Goal: Information Seeking & Learning: Learn about a topic

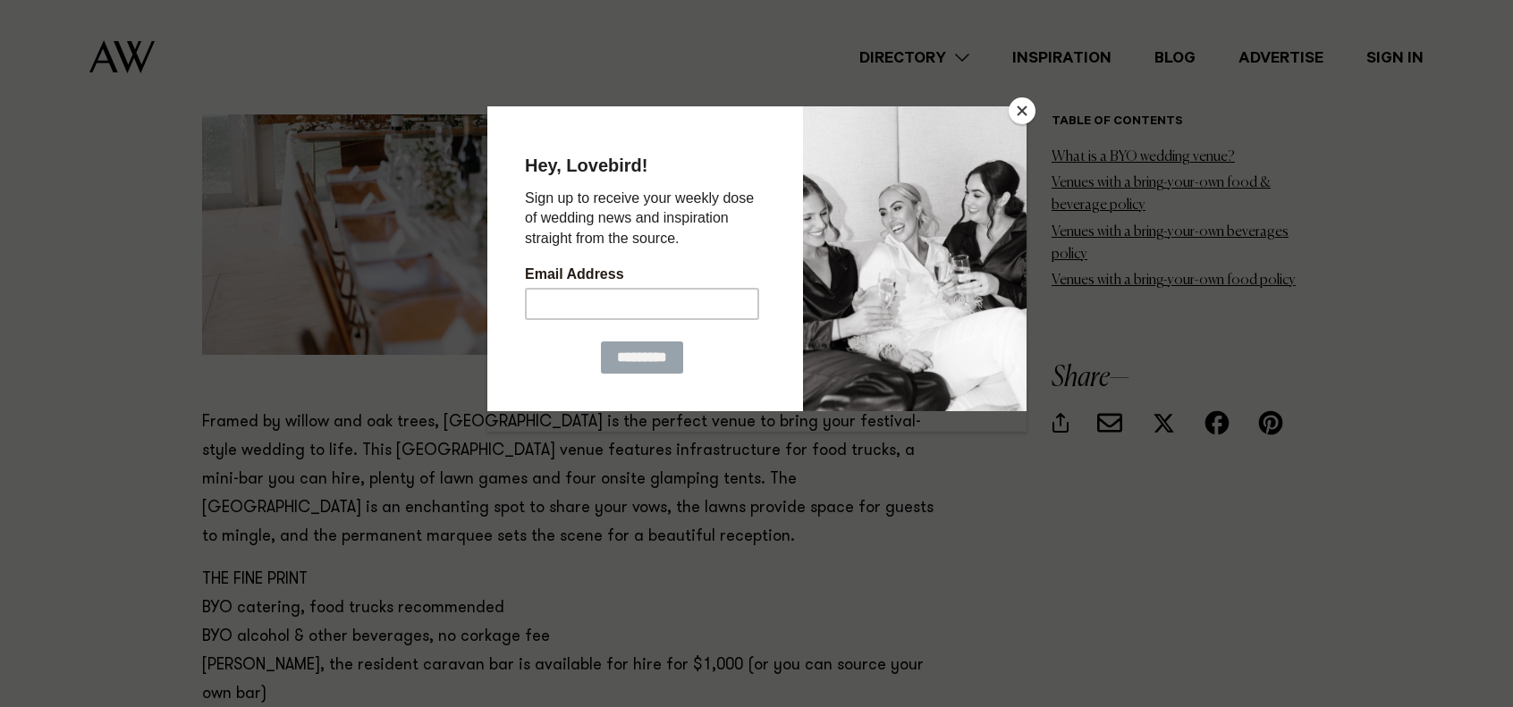
scroll to position [2146, 0]
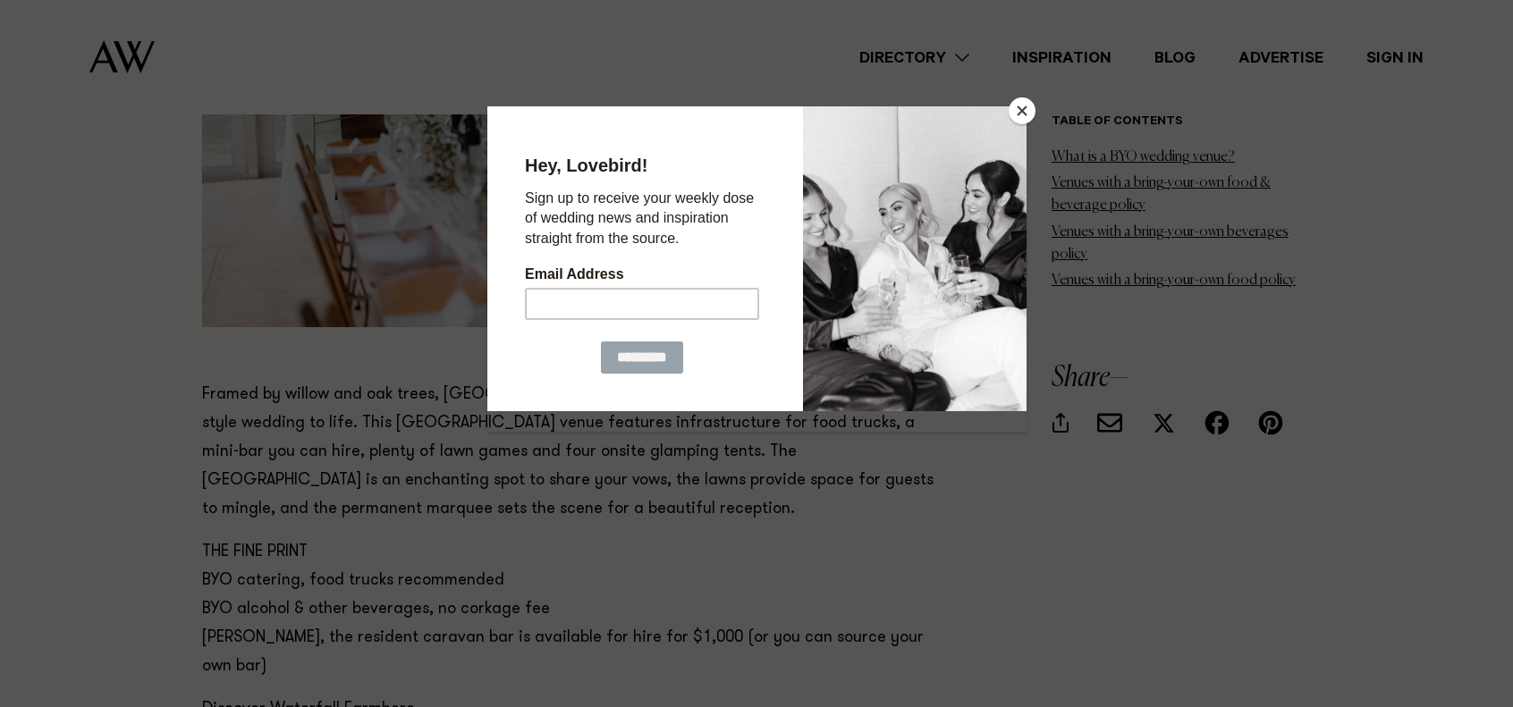
click at [1023, 105] on button "Close" at bounding box center [1022, 110] width 27 height 27
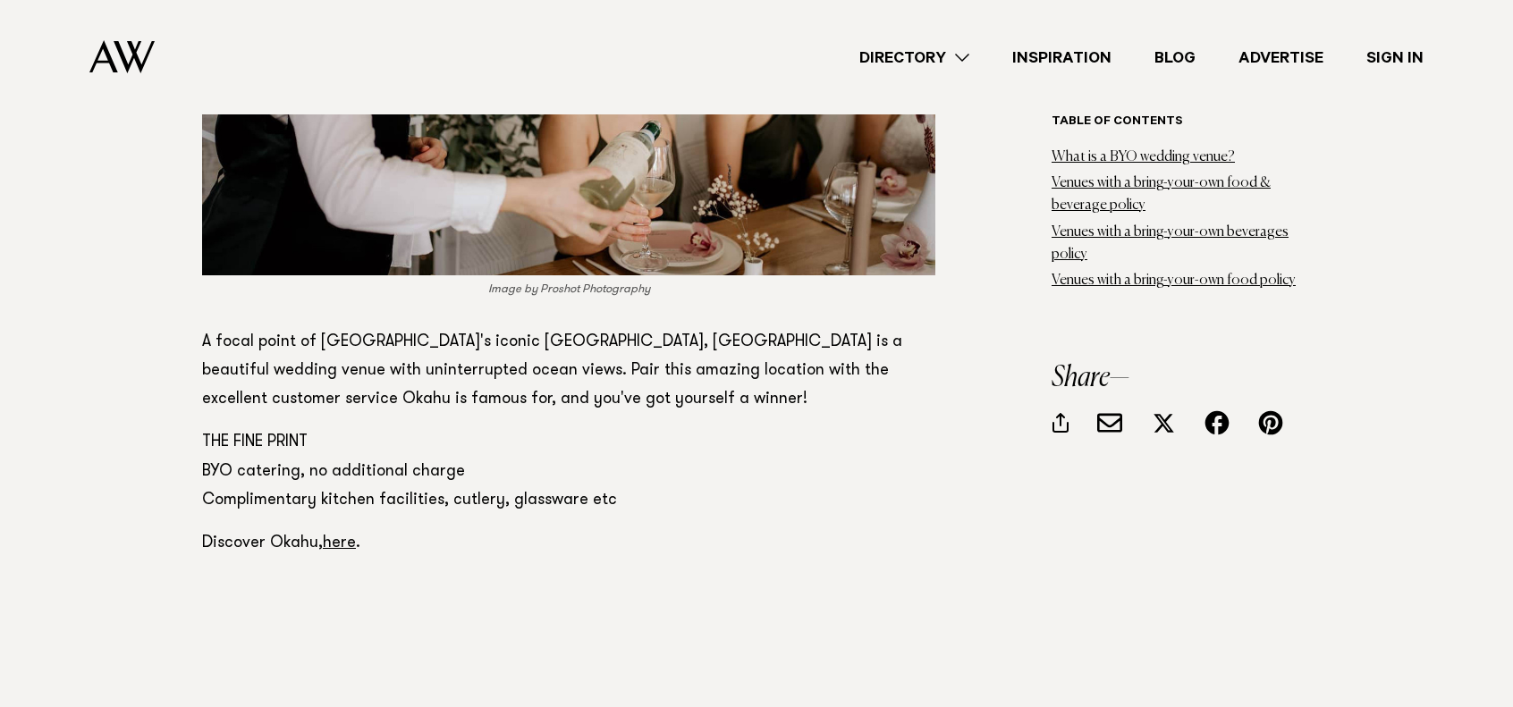
scroll to position [10285, 0]
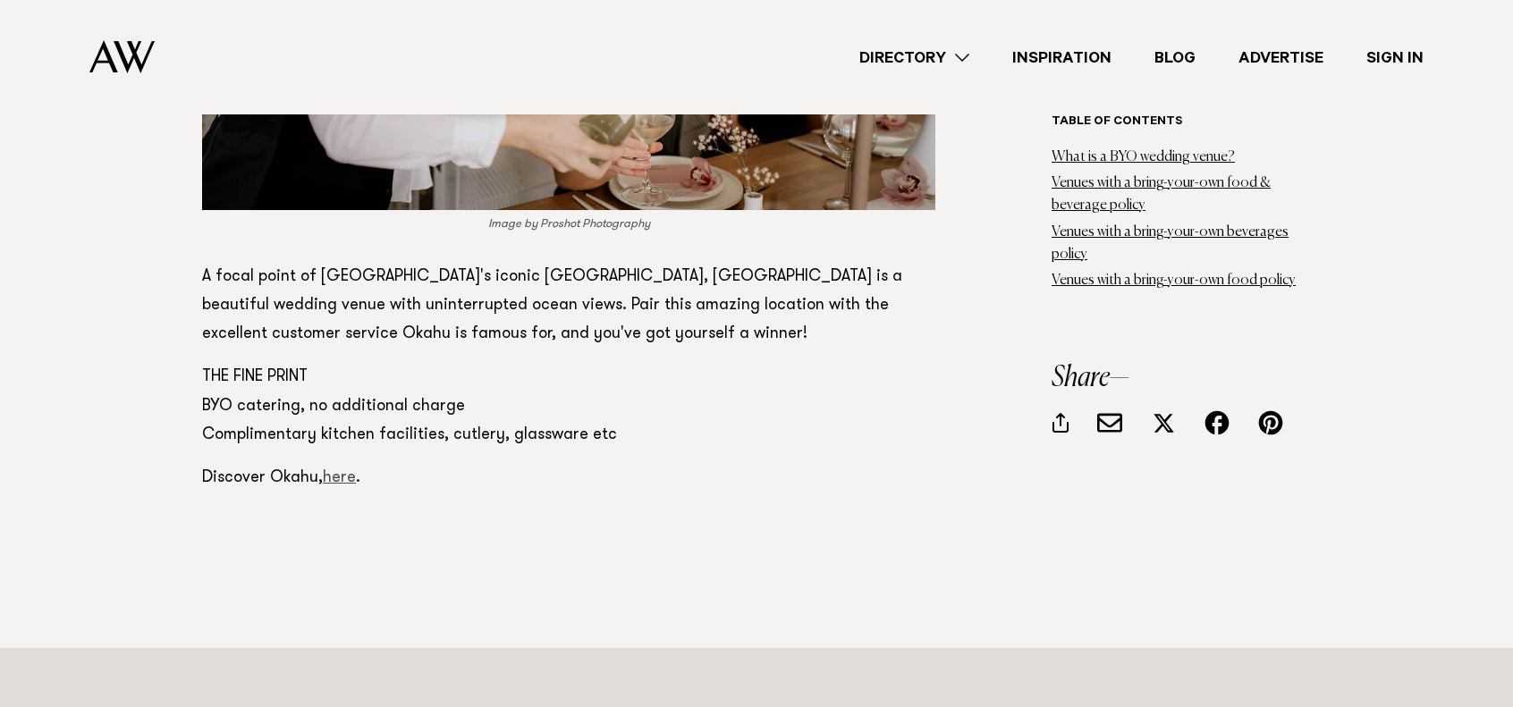
click at [343, 470] on link "here" at bounding box center [339, 478] width 33 height 16
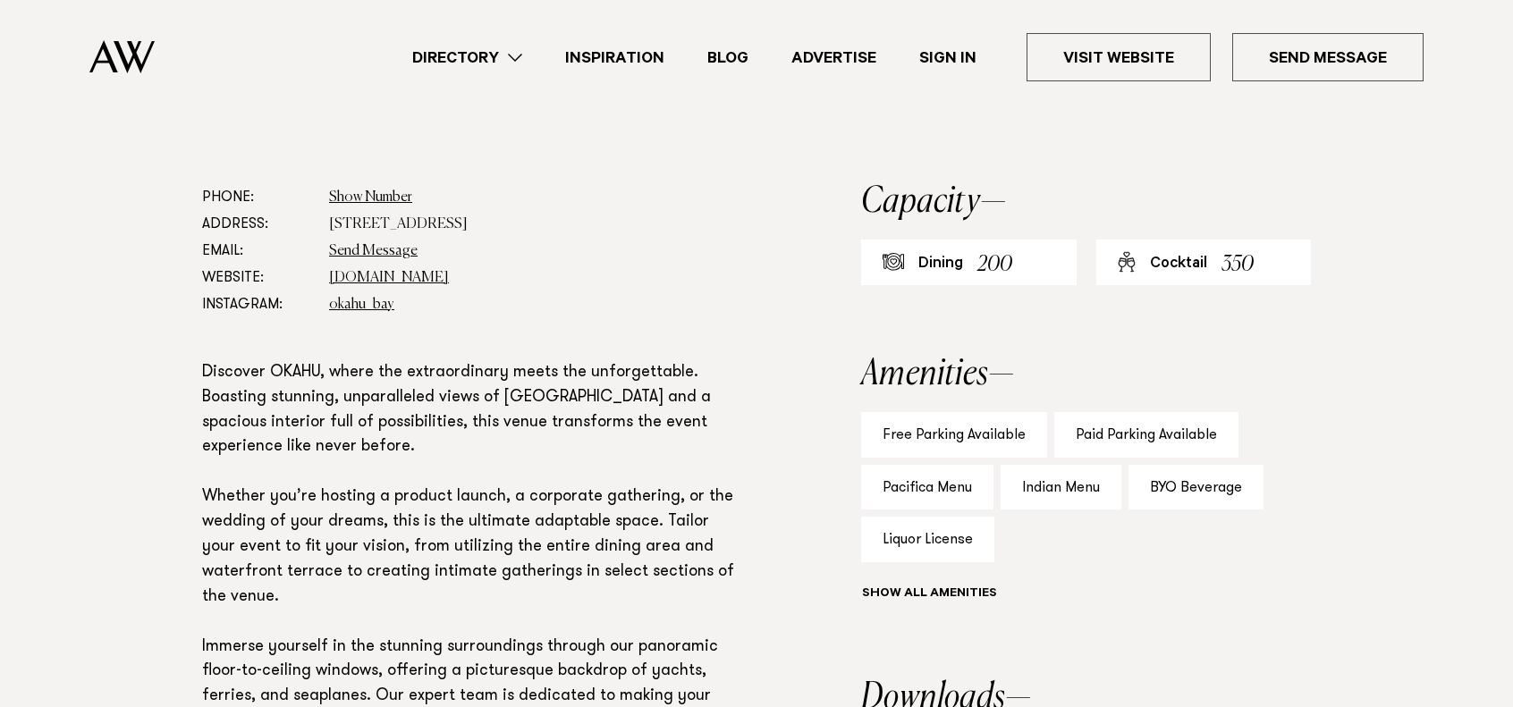
scroll to position [805, 0]
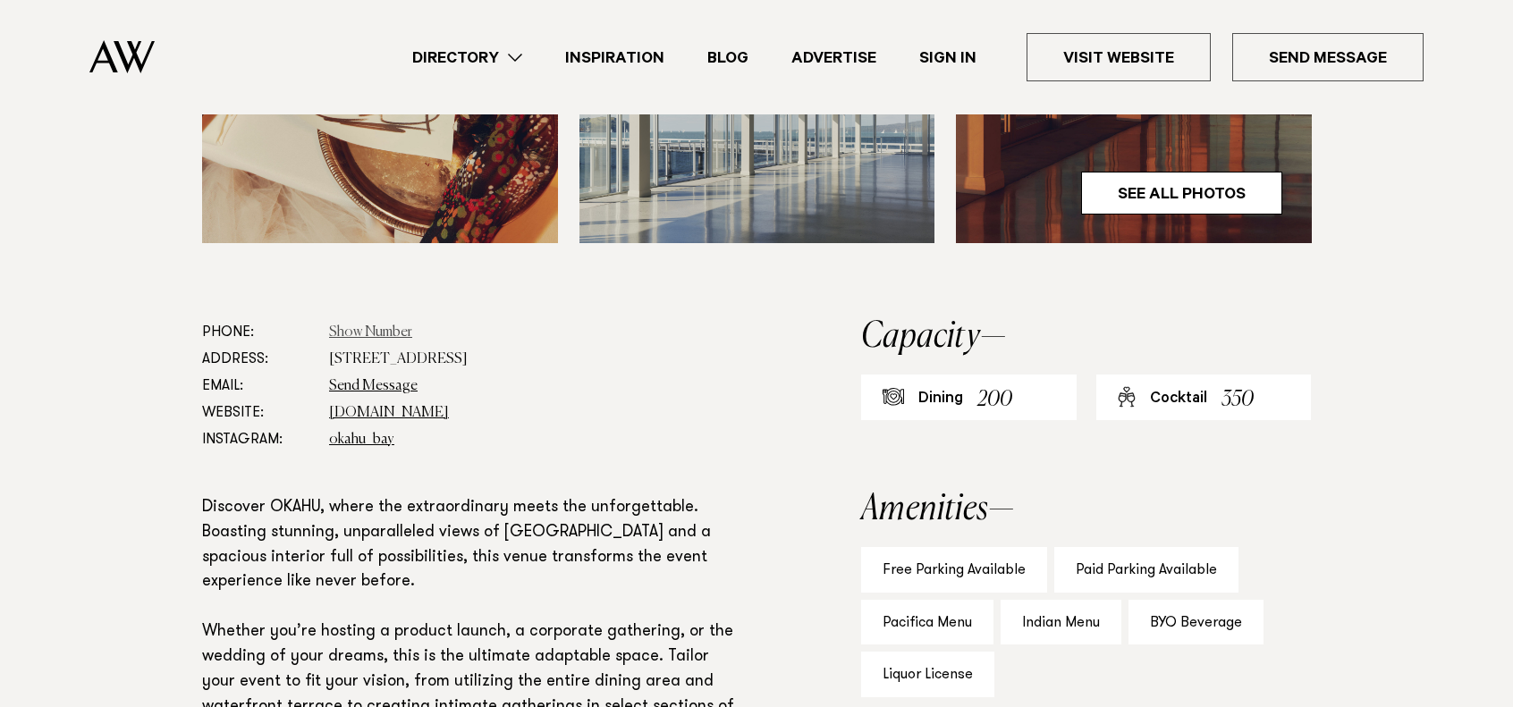
click at [356, 334] on link "Show Number" at bounding box center [370, 333] width 83 height 14
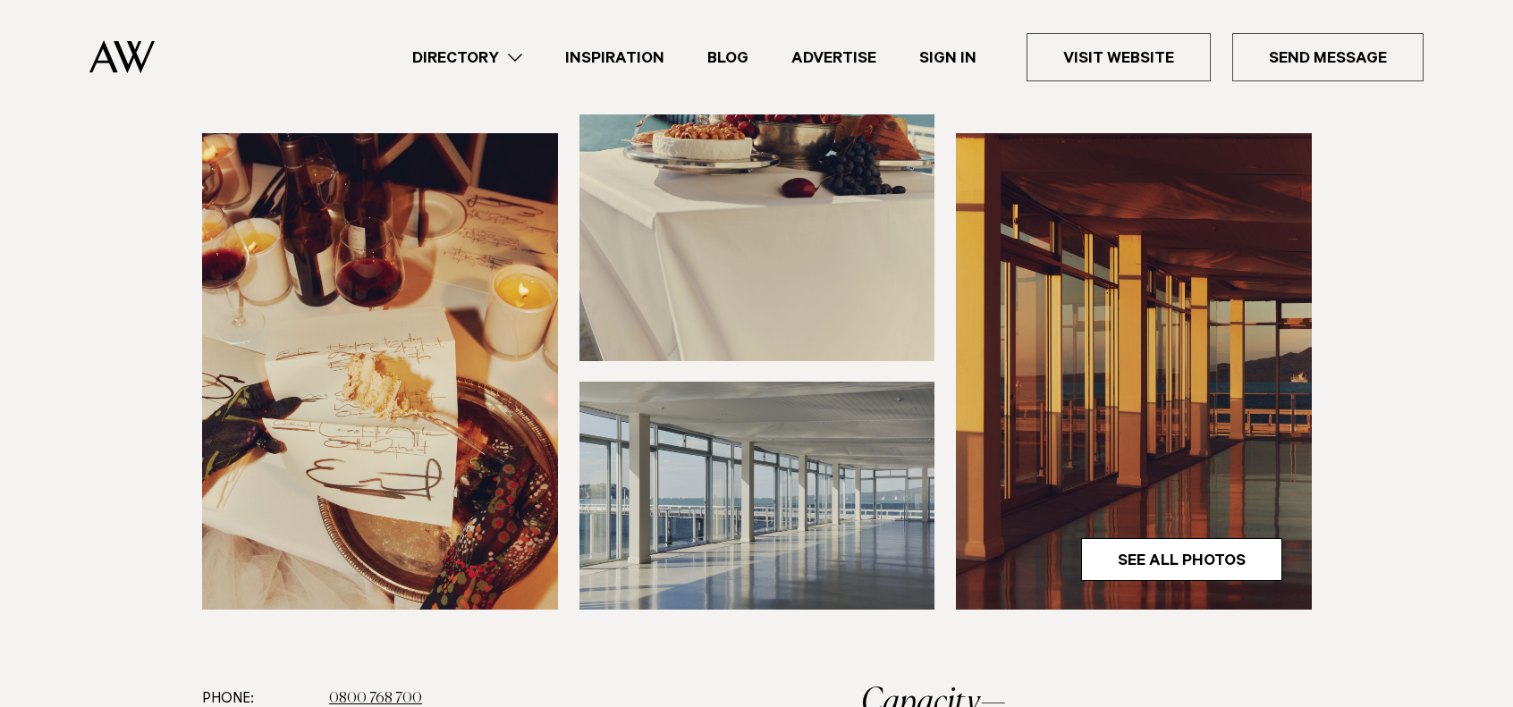
scroll to position [447, 0]
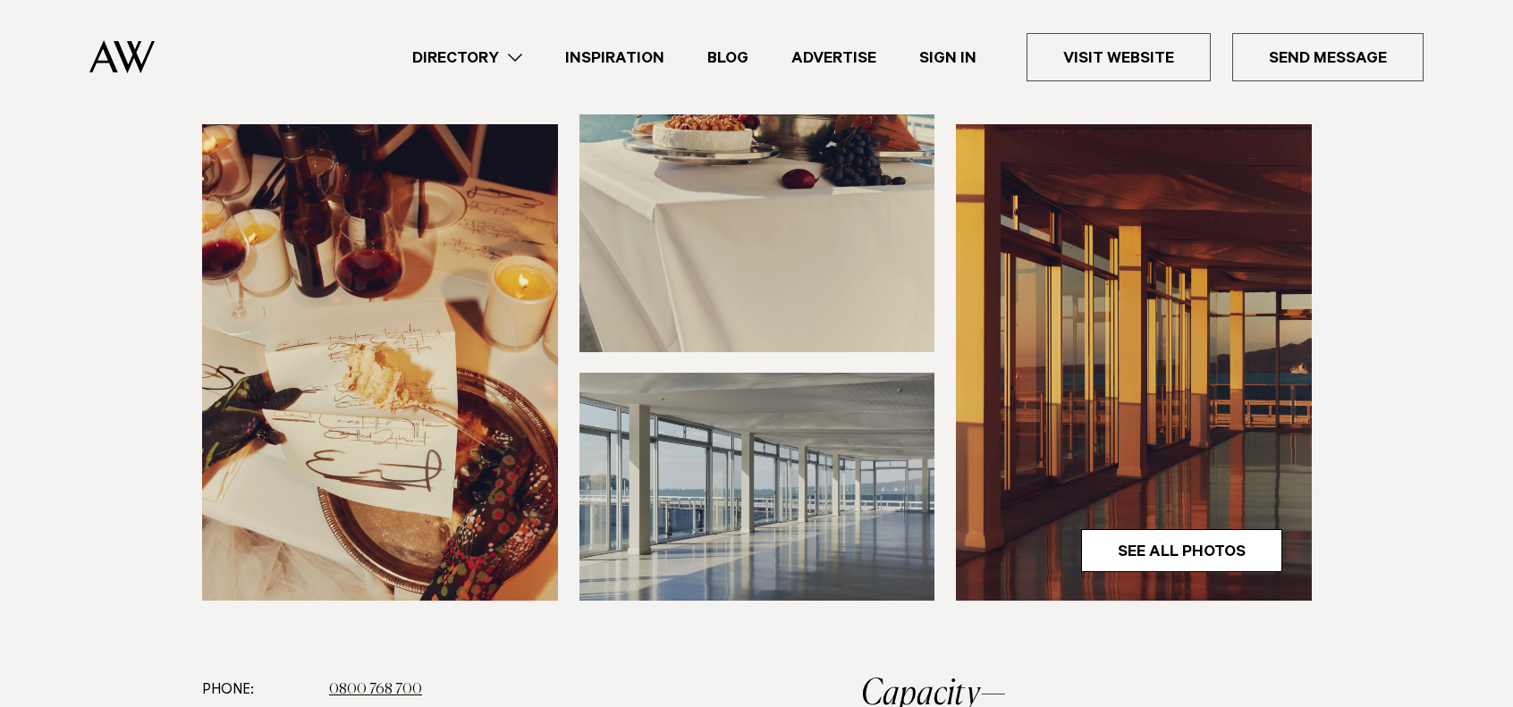
click at [737, 514] on img at bounding box center [758, 487] width 356 height 228
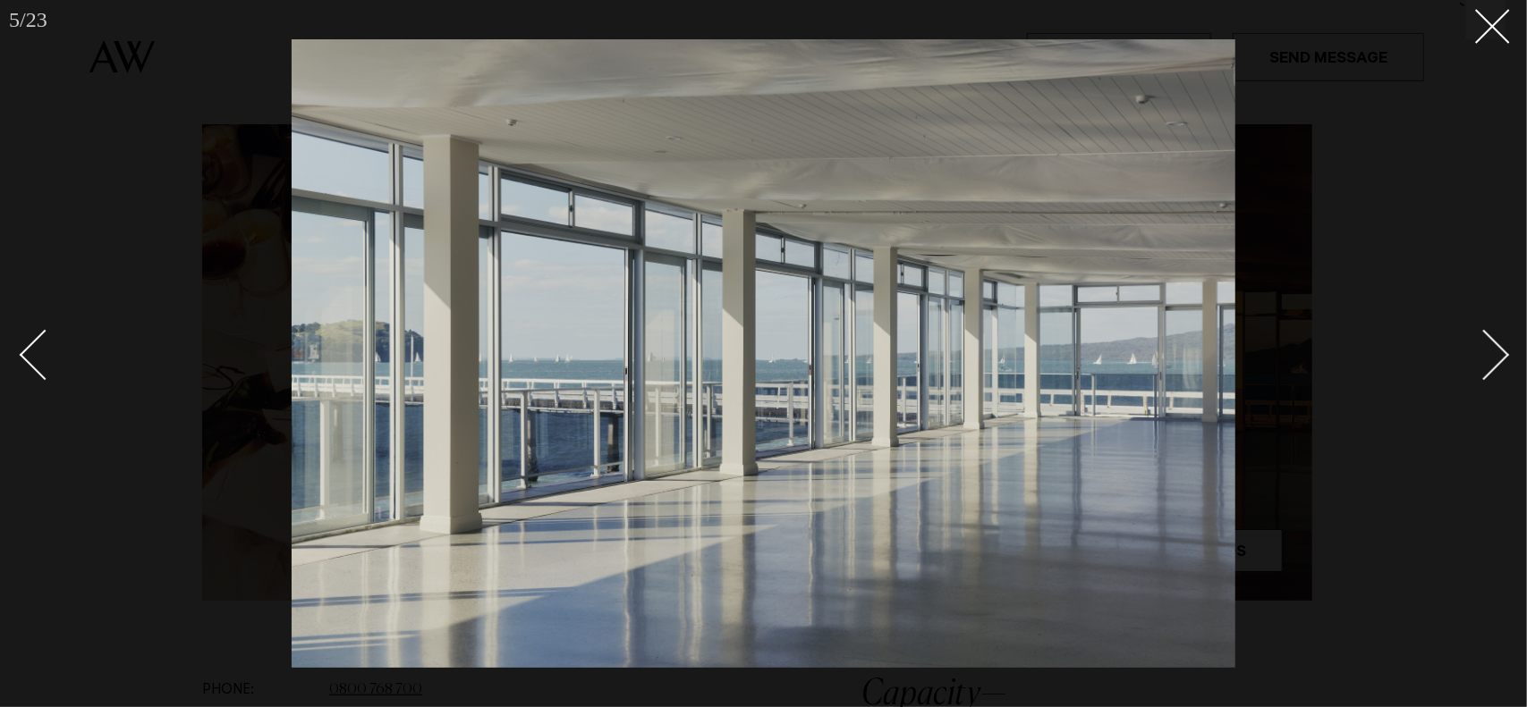
click at [1476, 355] on div "Next slide" at bounding box center [1484, 354] width 51 height 51
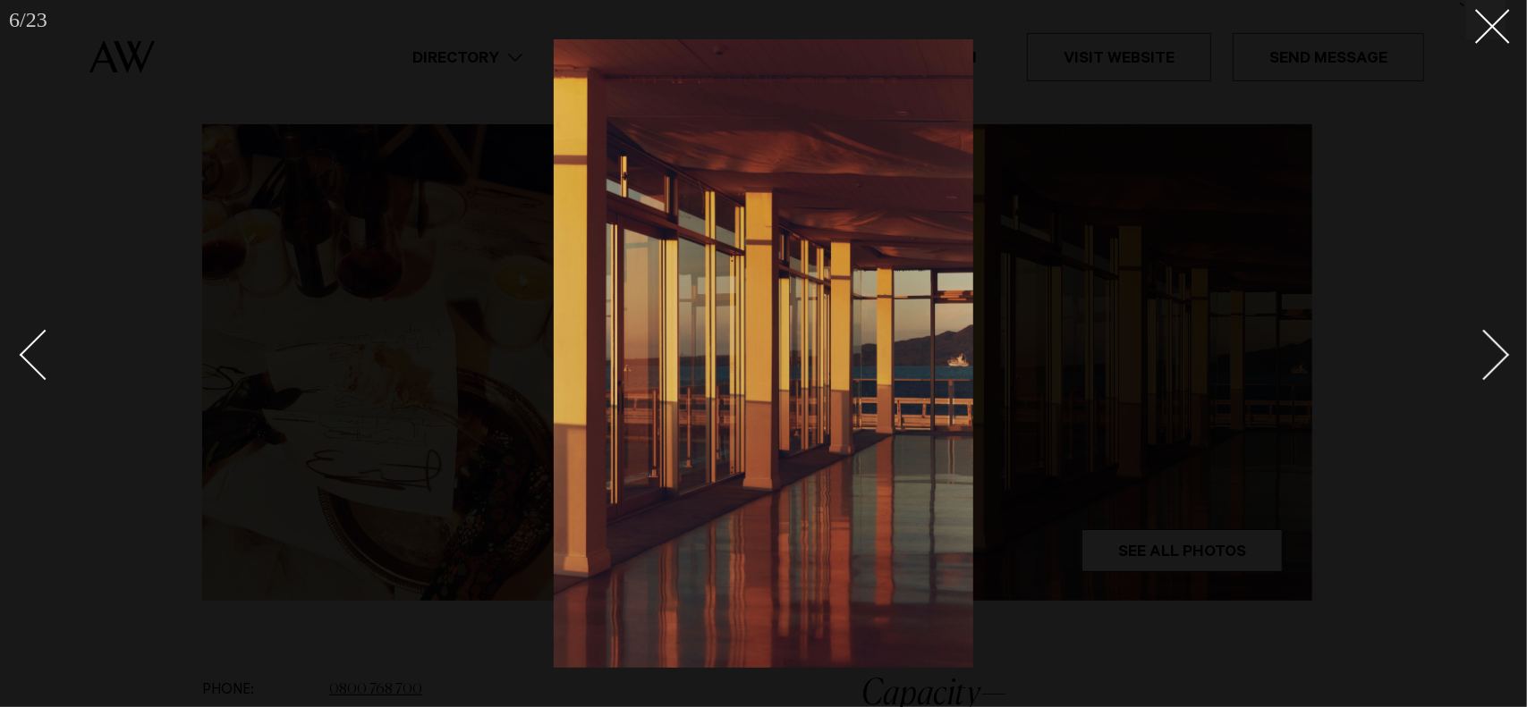
click at [1477, 356] on div "Next slide" at bounding box center [1484, 354] width 51 height 51
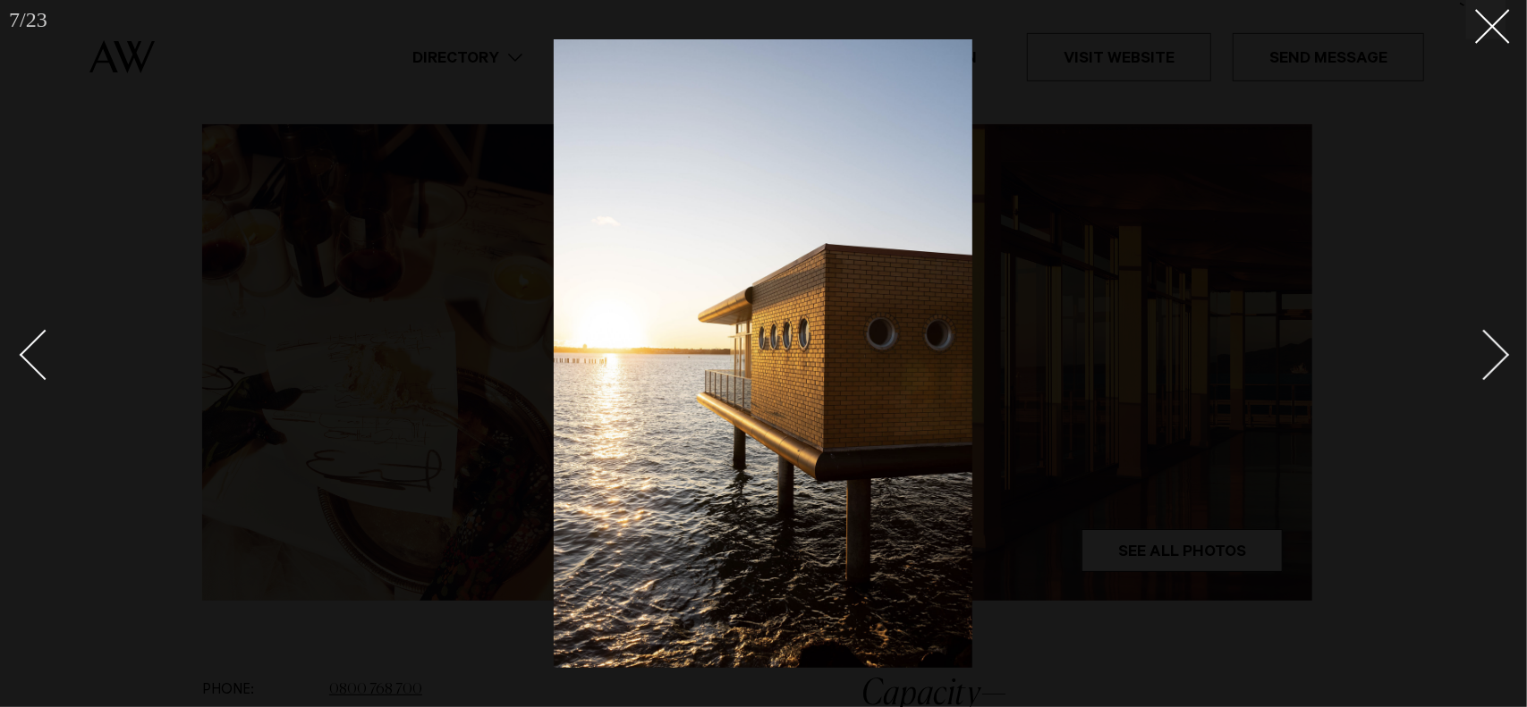
click at [1477, 356] on div "Next slide" at bounding box center [1484, 354] width 51 height 51
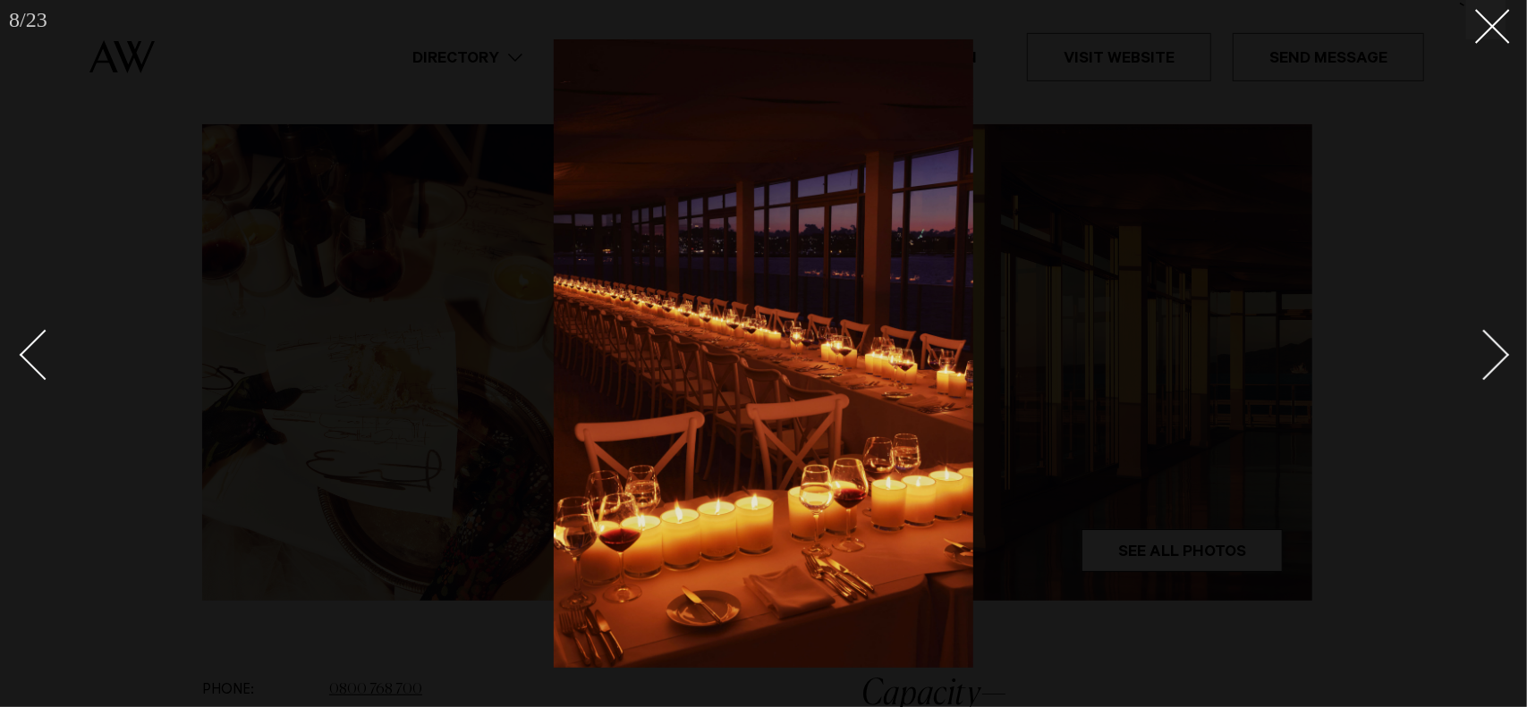
click at [1477, 356] on div "Next slide" at bounding box center [1484, 354] width 51 height 51
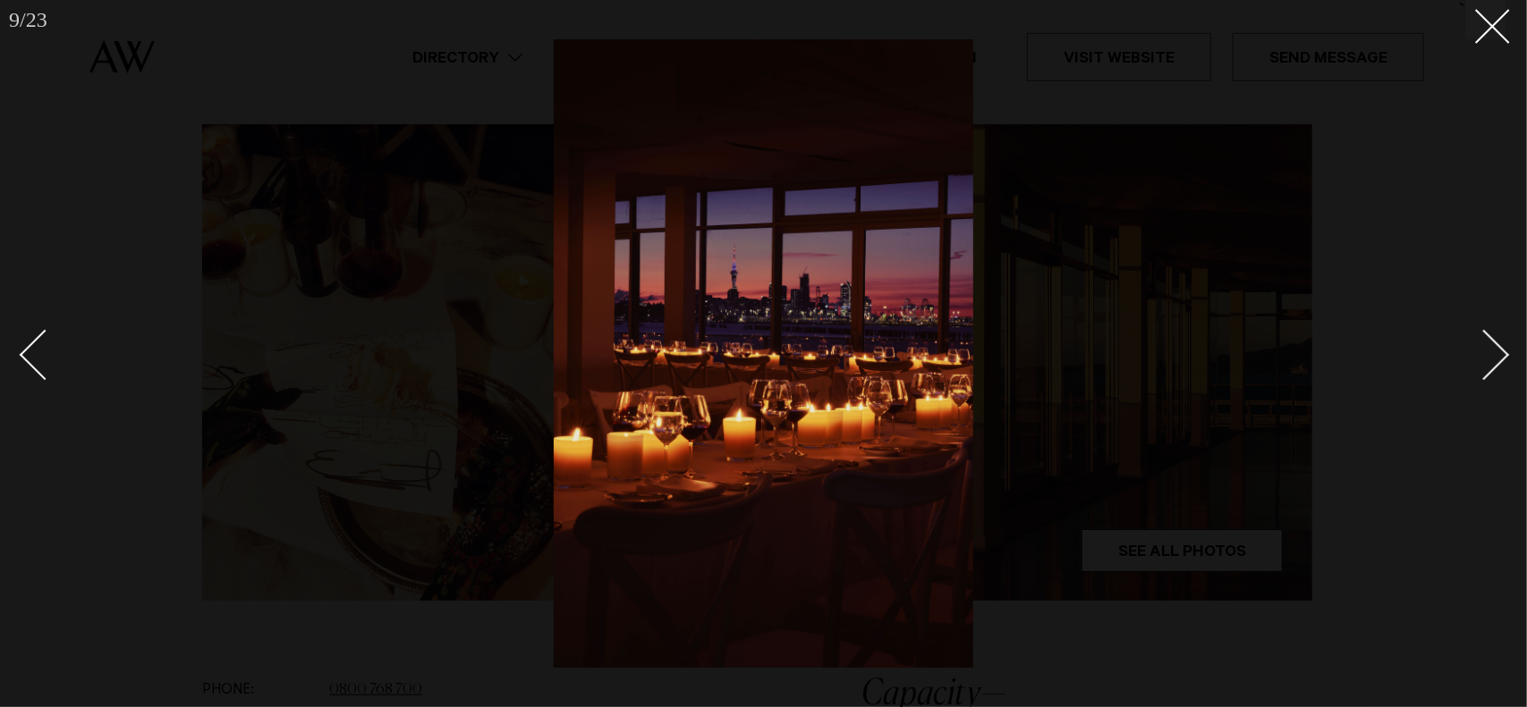
click at [1474, 359] on div "Next slide" at bounding box center [1484, 354] width 51 height 51
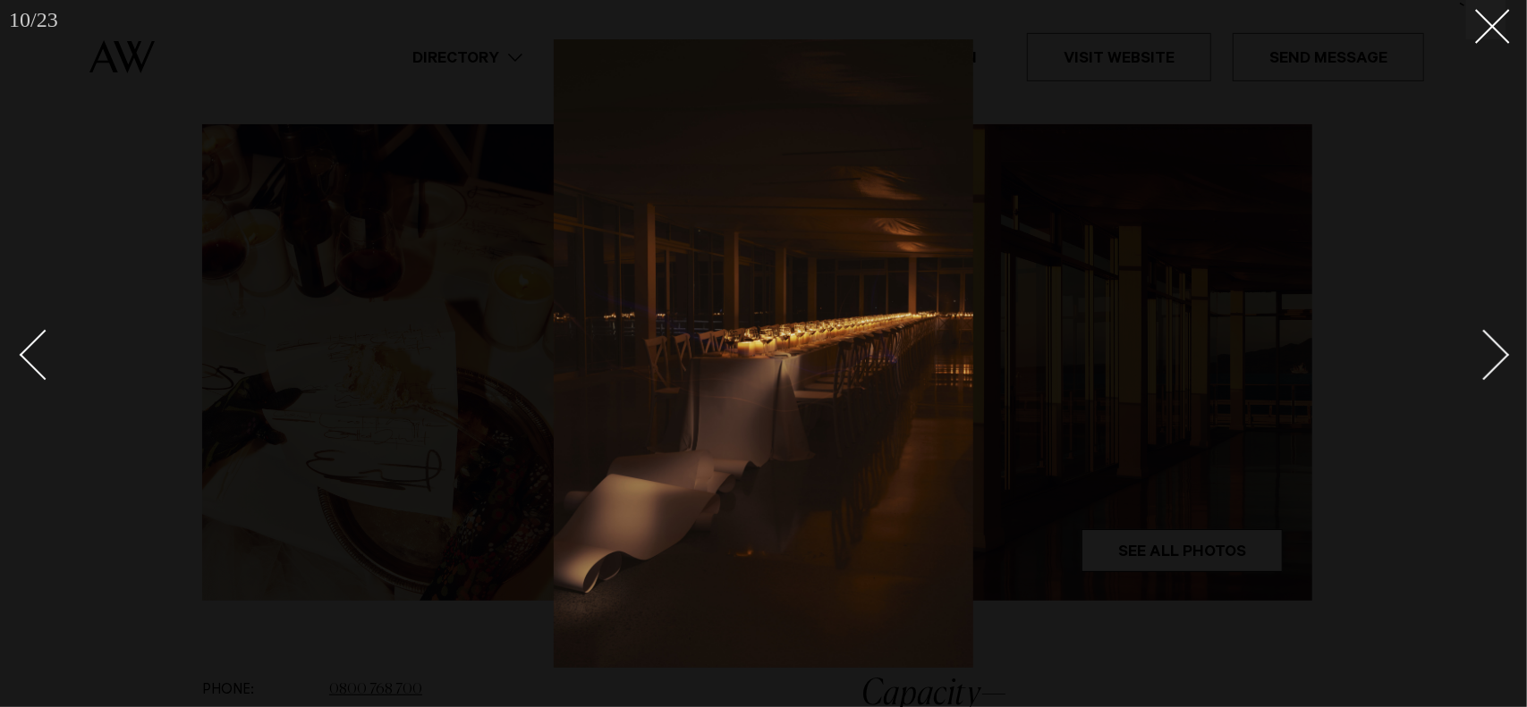
click at [1474, 359] on div "Next slide" at bounding box center [1484, 354] width 51 height 51
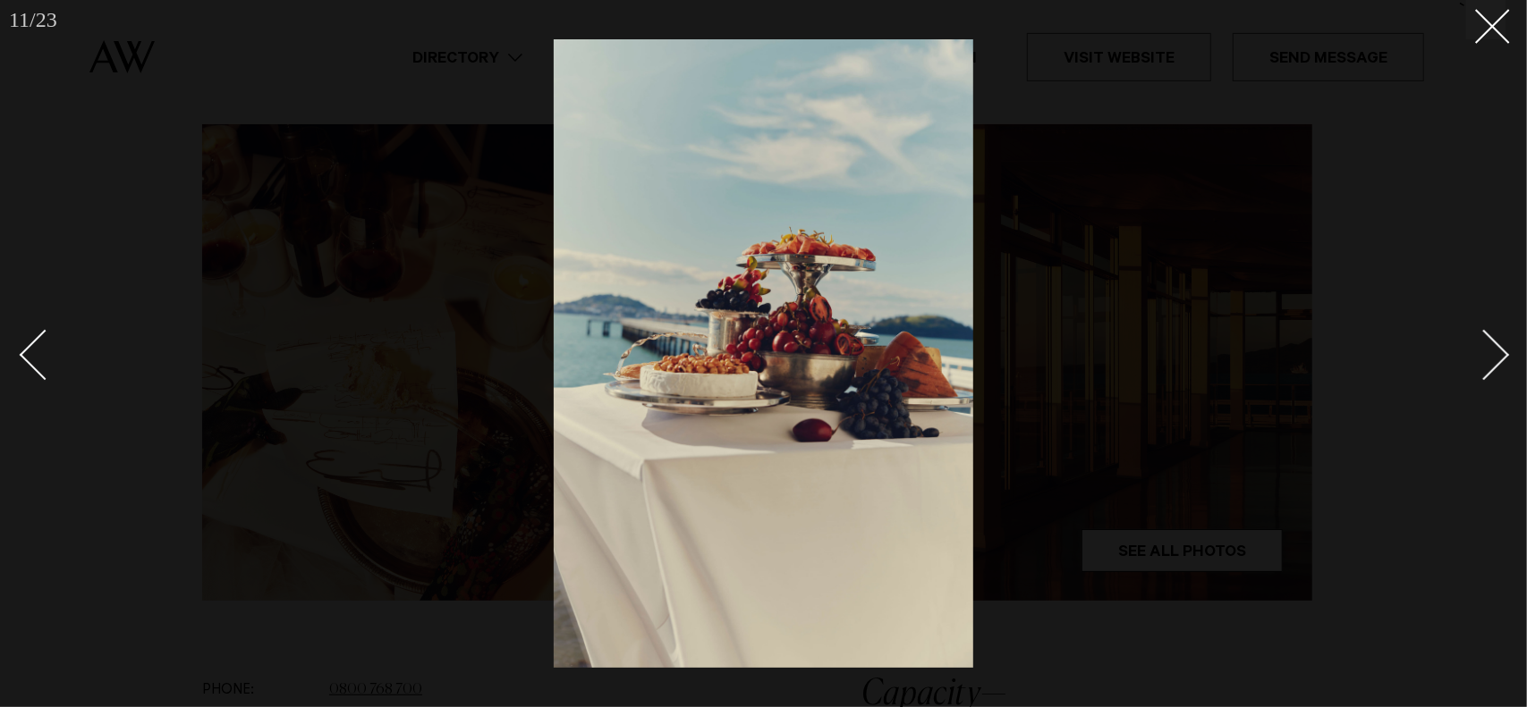
click at [1474, 357] on div "Next slide" at bounding box center [1484, 354] width 51 height 51
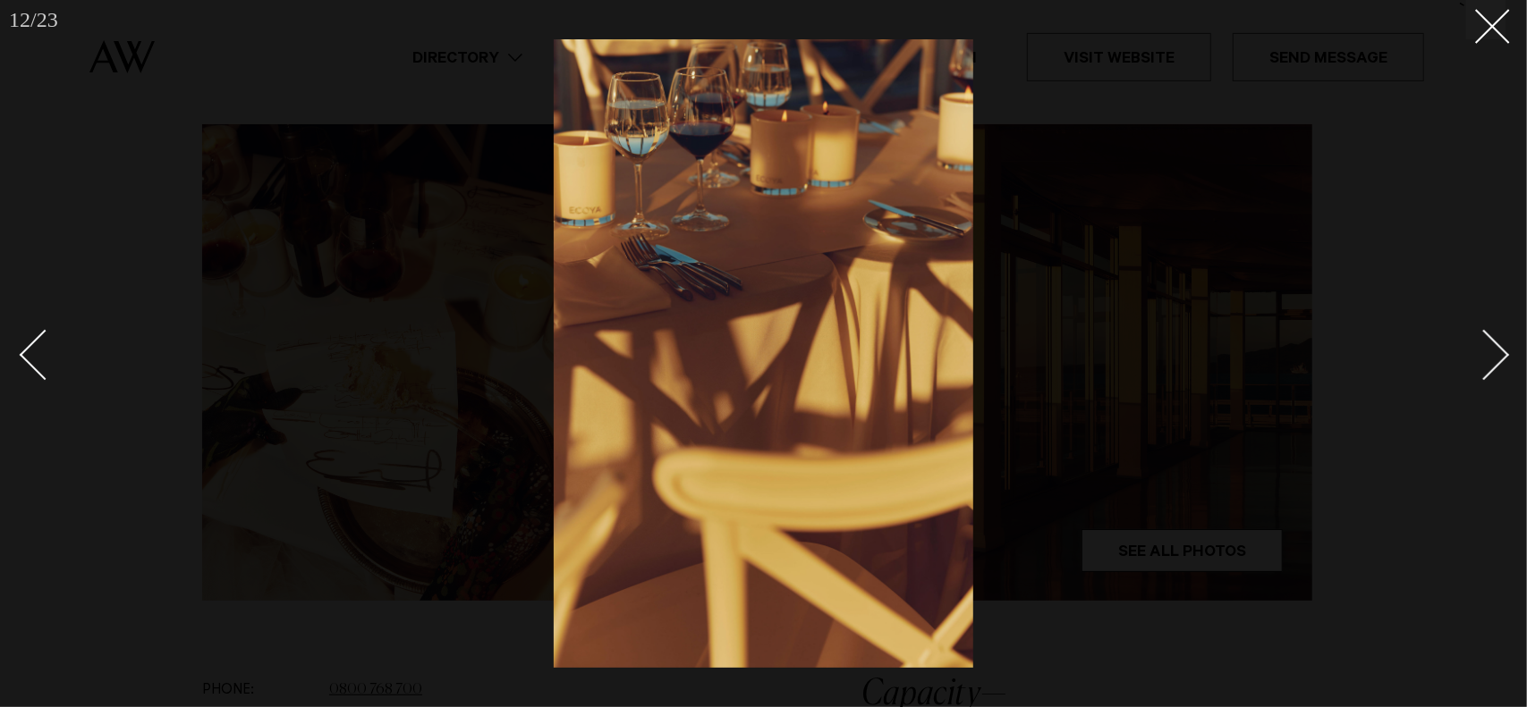
click at [1465, 375] on link at bounding box center [1474, 353] width 63 height 89
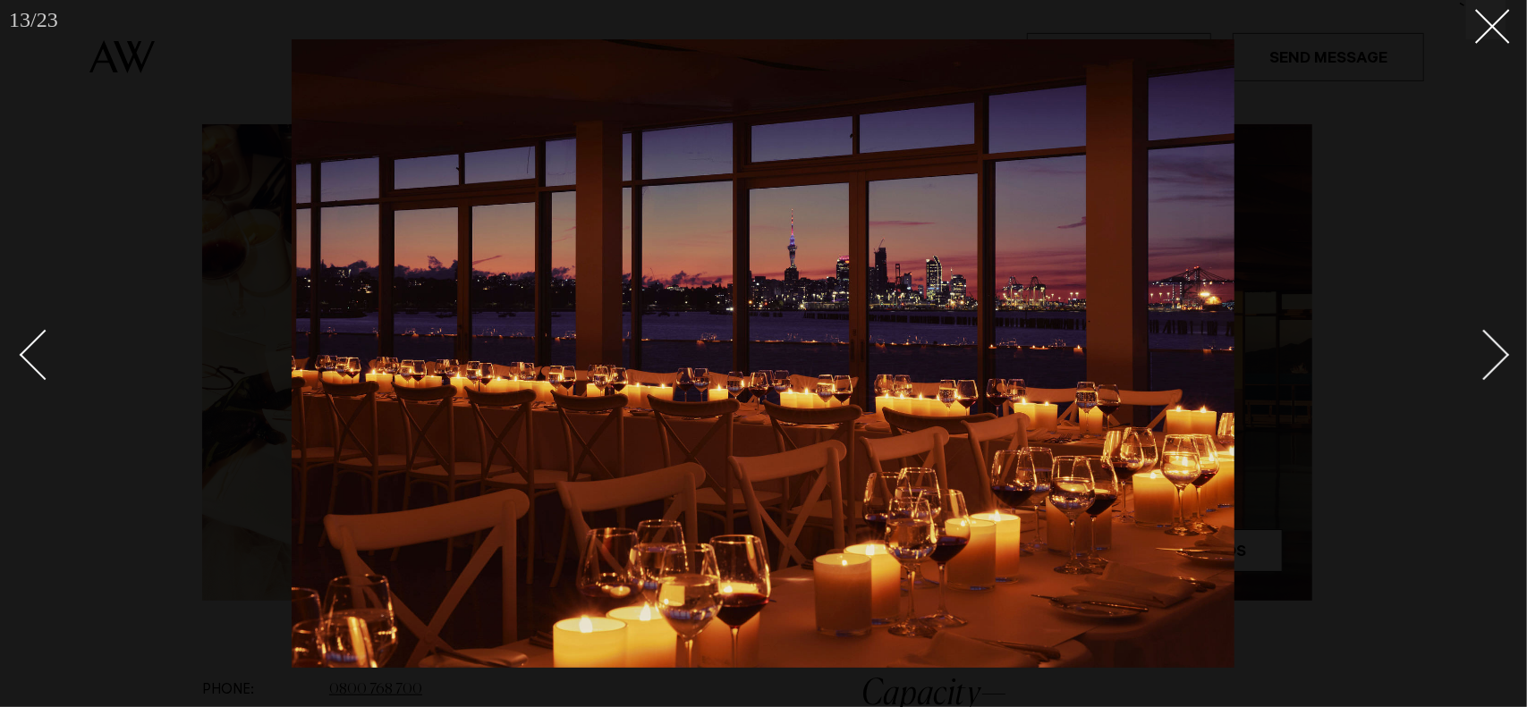
click at [1490, 359] on div "Next slide" at bounding box center [1484, 354] width 51 height 51
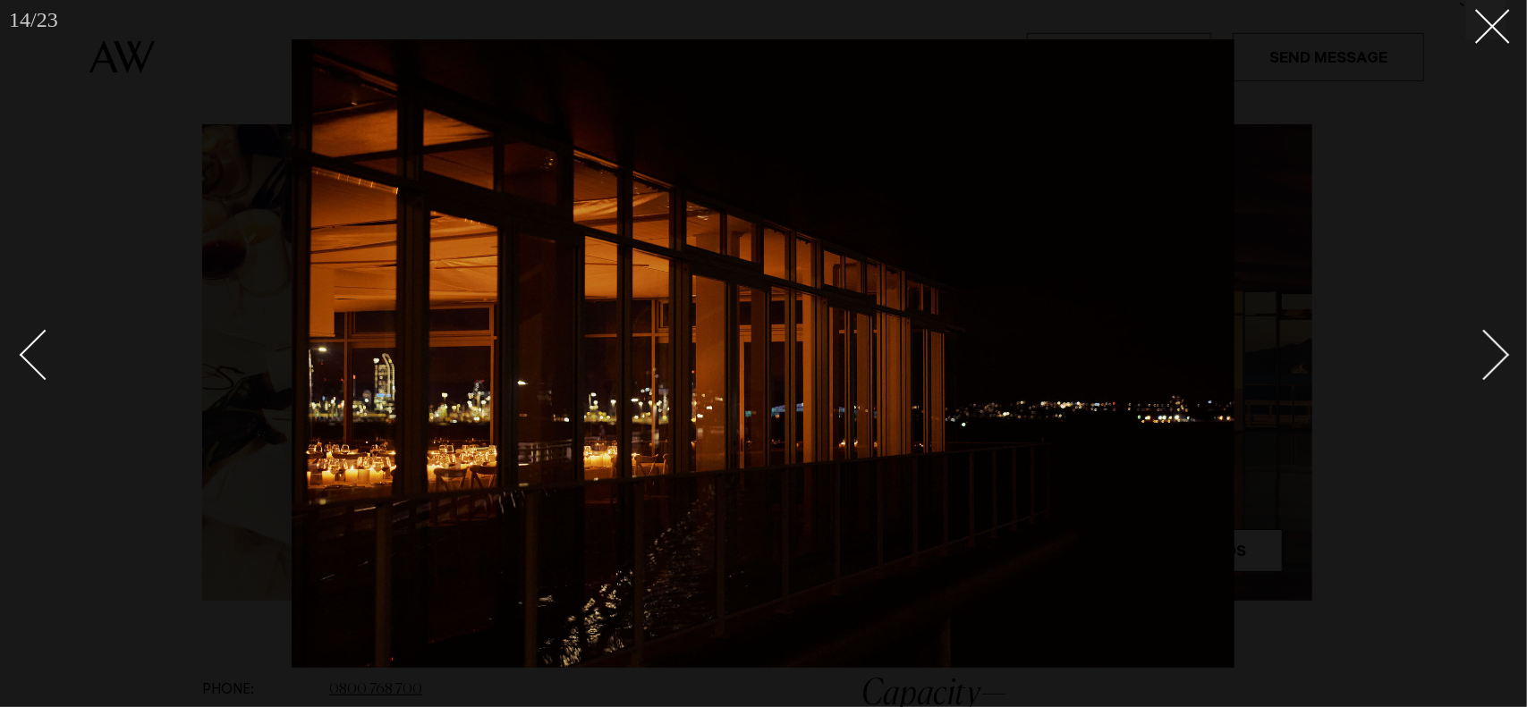
click at [1490, 359] on div "Next slide" at bounding box center [1484, 354] width 51 height 51
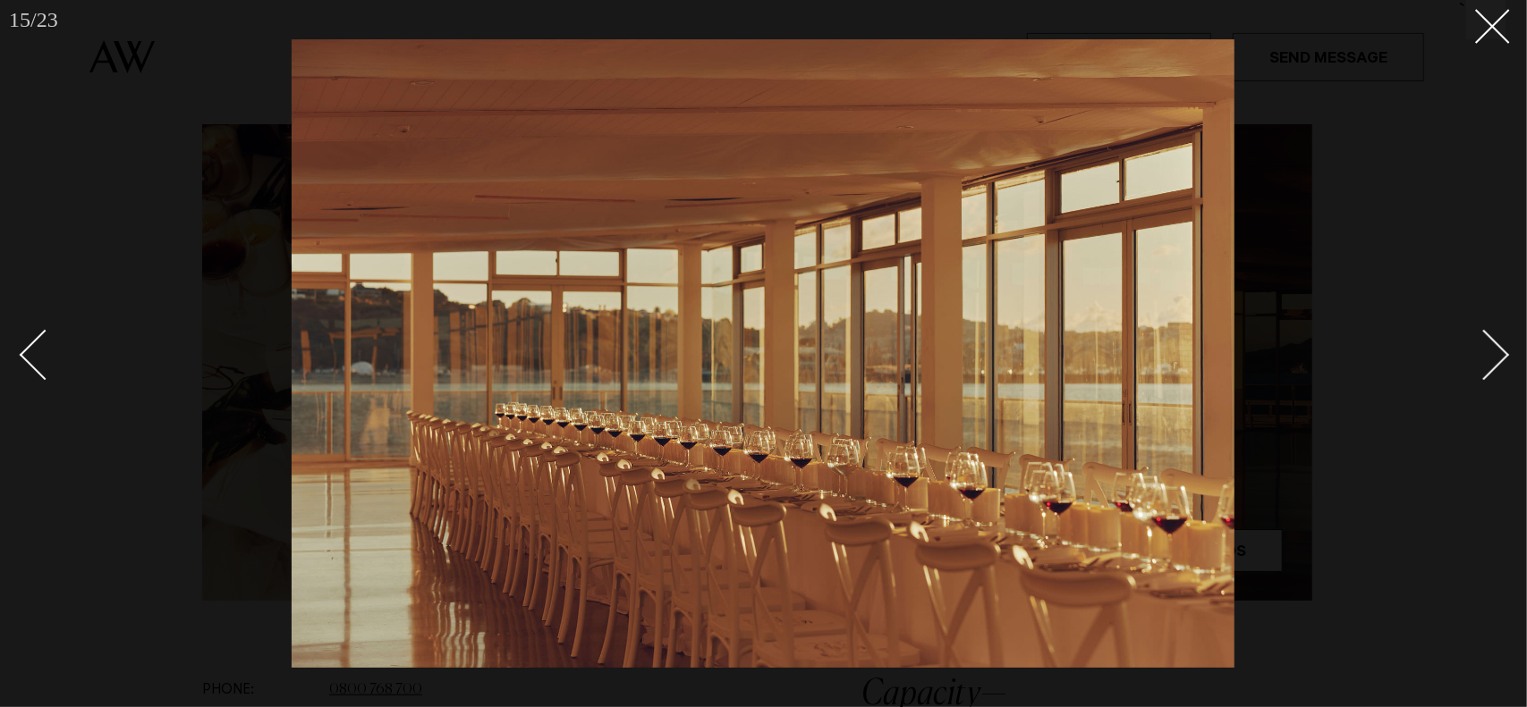
click at [1490, 359] on div "Next slide" at bounding box center [1484, 354] width 51 height 51
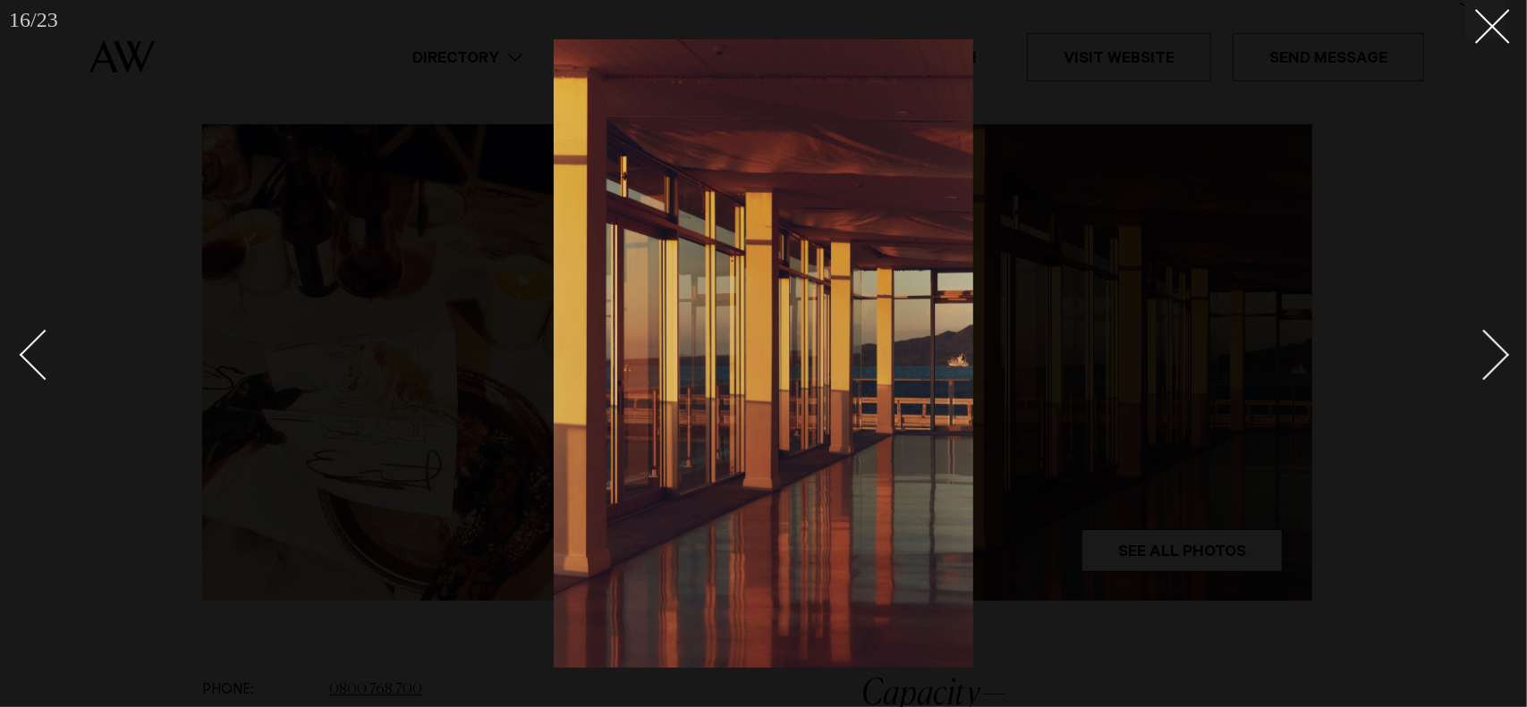
click at [1490, 359] on div "Next slide" at bounding box center [1484, 354] width 51 height 51
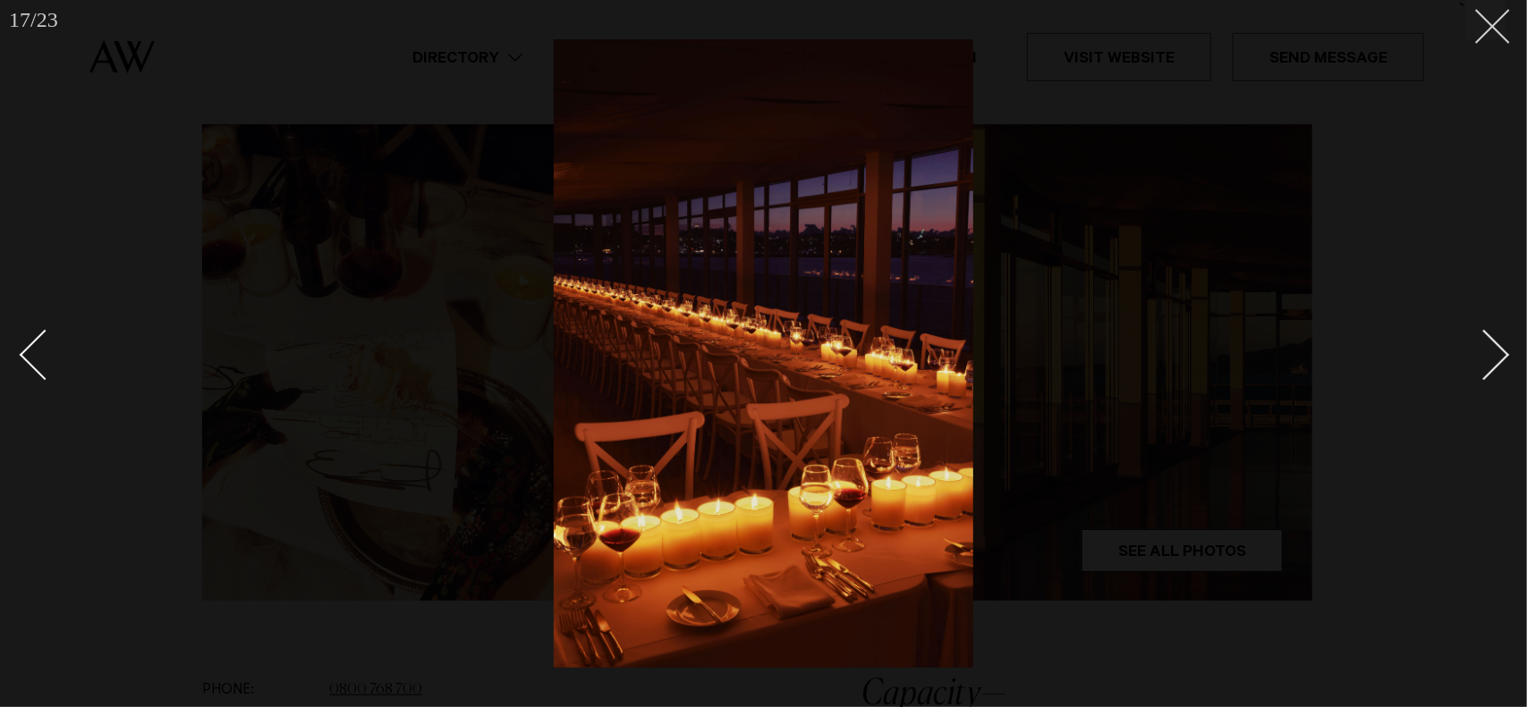
click at [1501, 28] on button at bounding box center [1485, 19] width 39 height 39
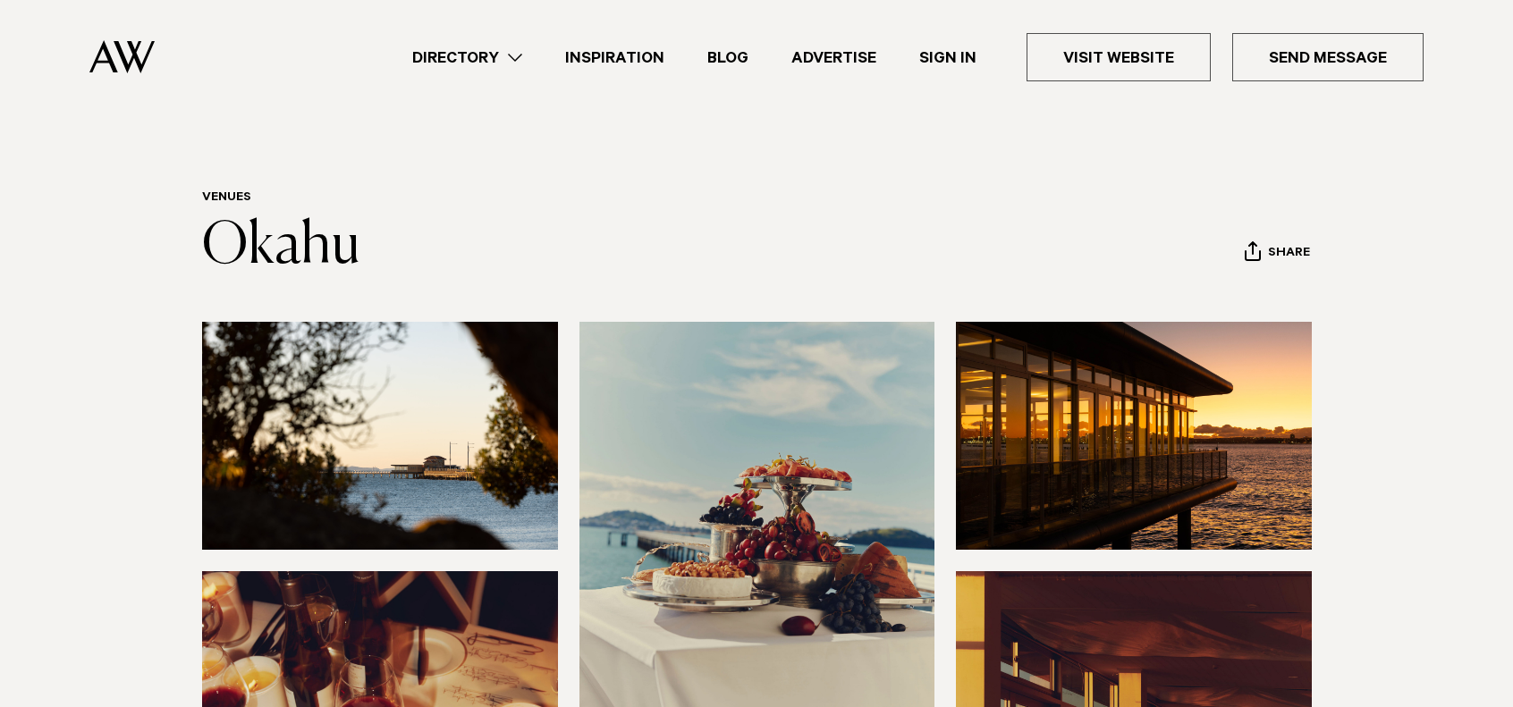
click at [497, 49] on link "Directory" at bounding box center [467, 58] width 153 height 24
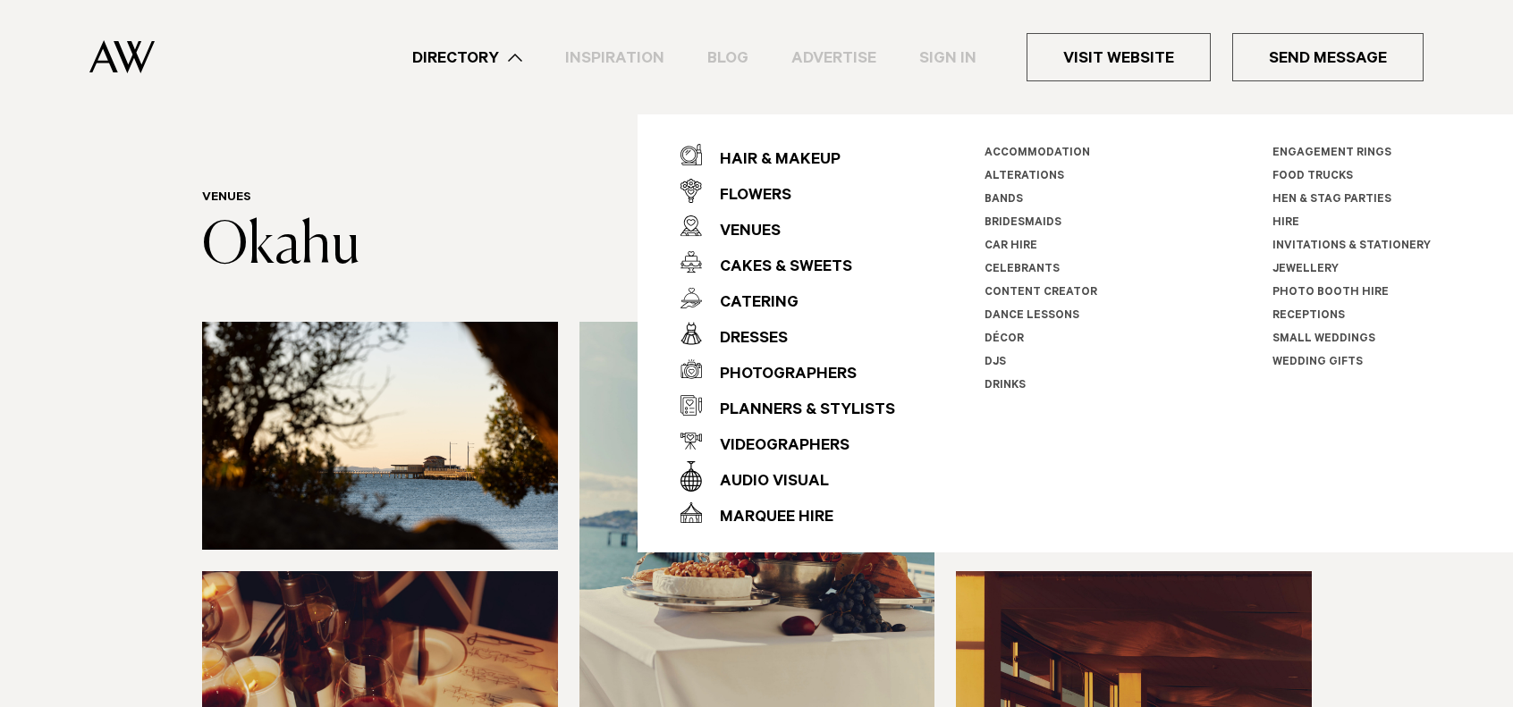
click at [1298, 202] on link "Hen & Stag Parties" at bounding box center [1332, 200] width 119 height 13
